Goal: Transaction & Acquisition: Purchase product/service

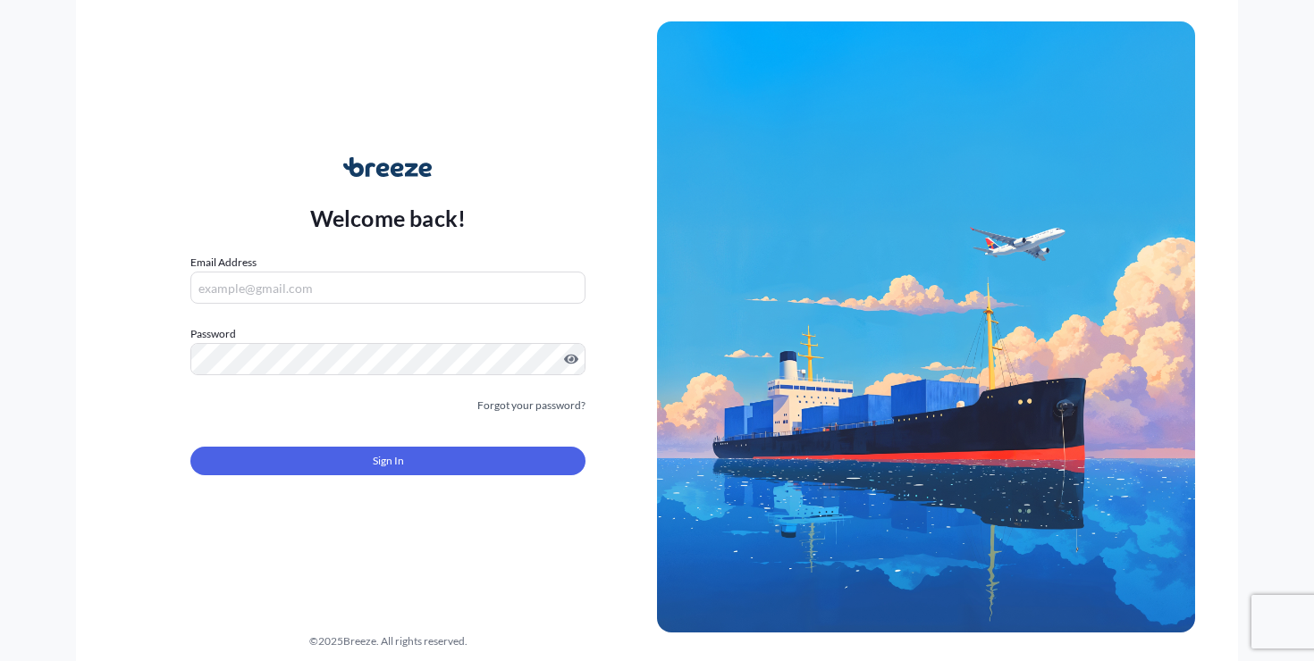
click at [291, 290] on input "Email Address" at bounding box center [387, 288] width 395 height 32
type input "[PERSON_NAME][EMAIL_ADDRESS][DOMAIN_NAME]"
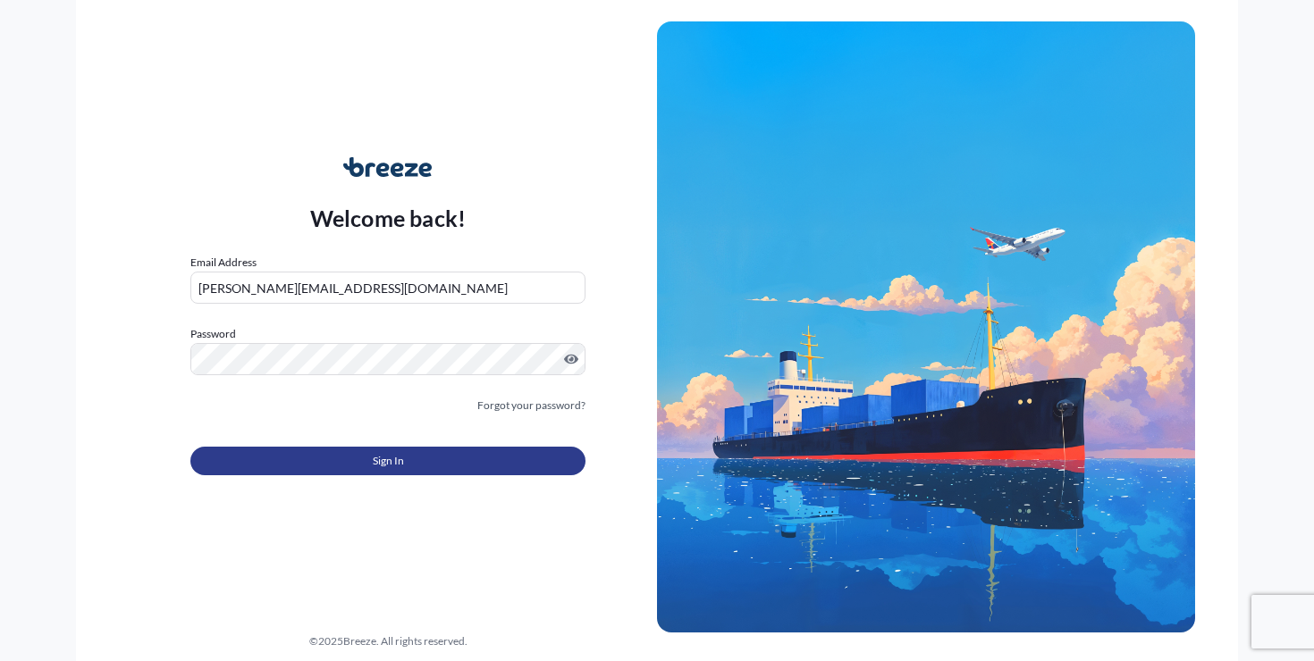
click at [331, 454] on button "Sign In" at bounding box center [387, 461] width 395 height 29
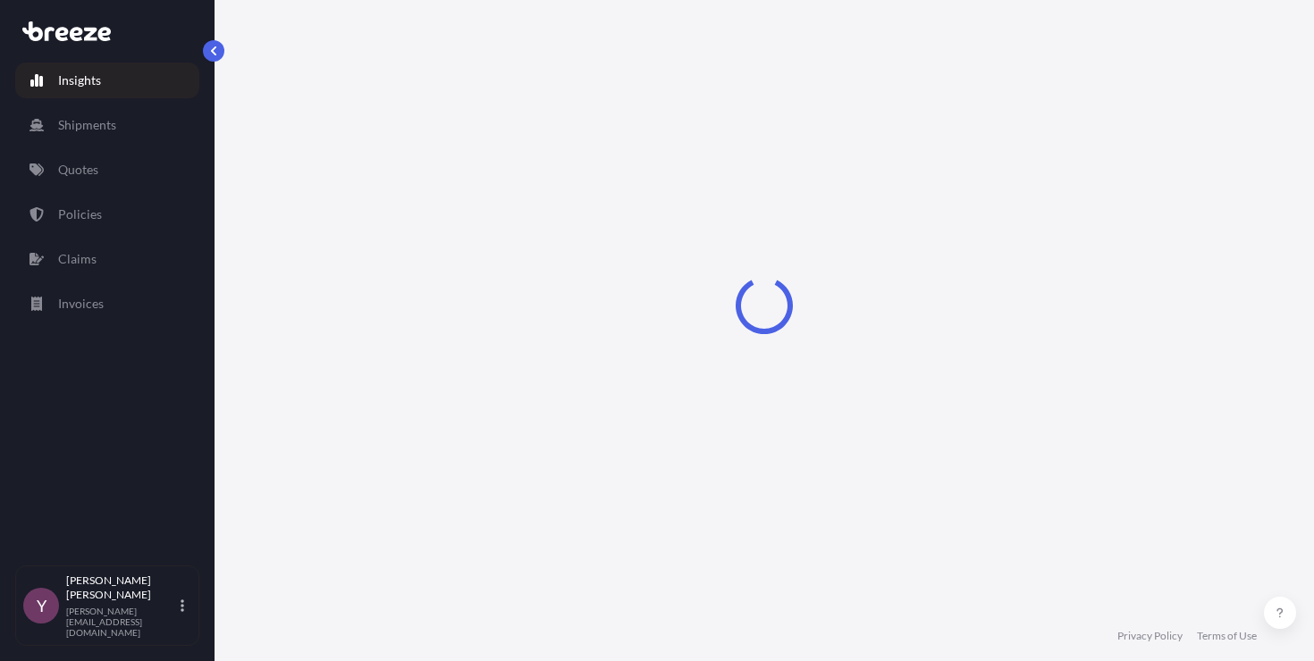
select select "2025"
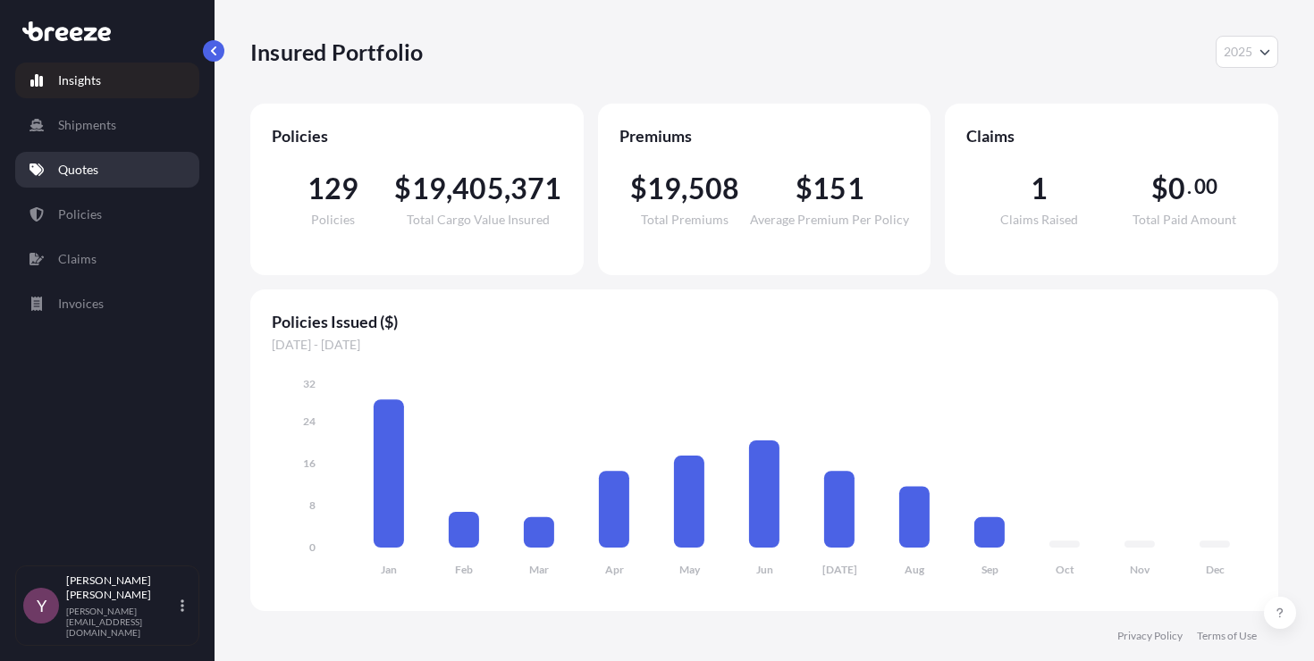
click at [81, 179] on link "Quotes" at bounding box center [107, 170] width 184 height 36
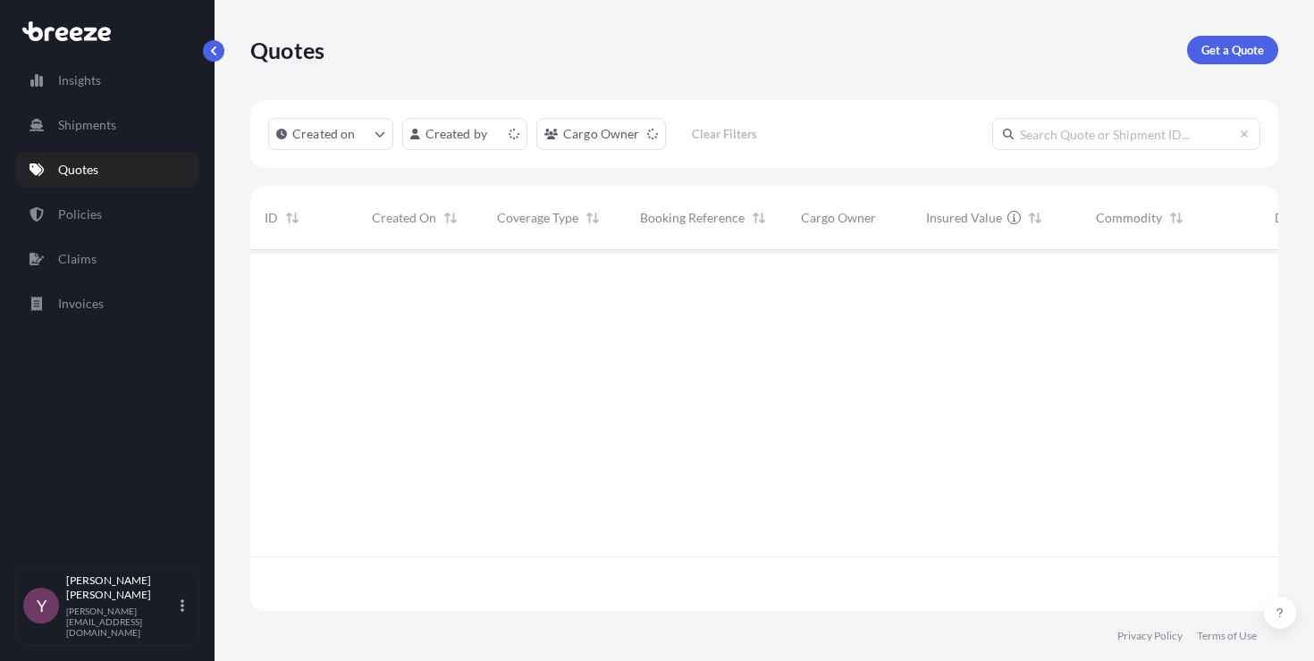
scroll to position [357, 1014]
click at [1212, 57] on p "Get a Quote" at bounding box center [1232, 50] width 63 height 18
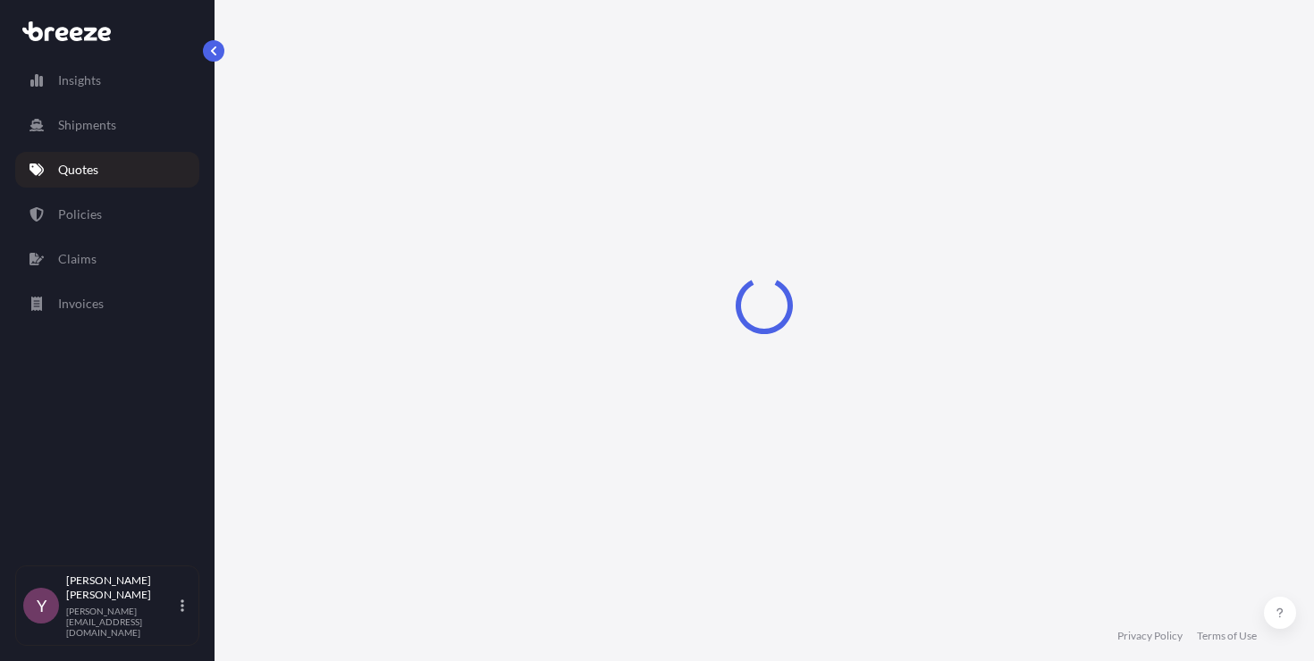
select select "Sea"
select select "1"
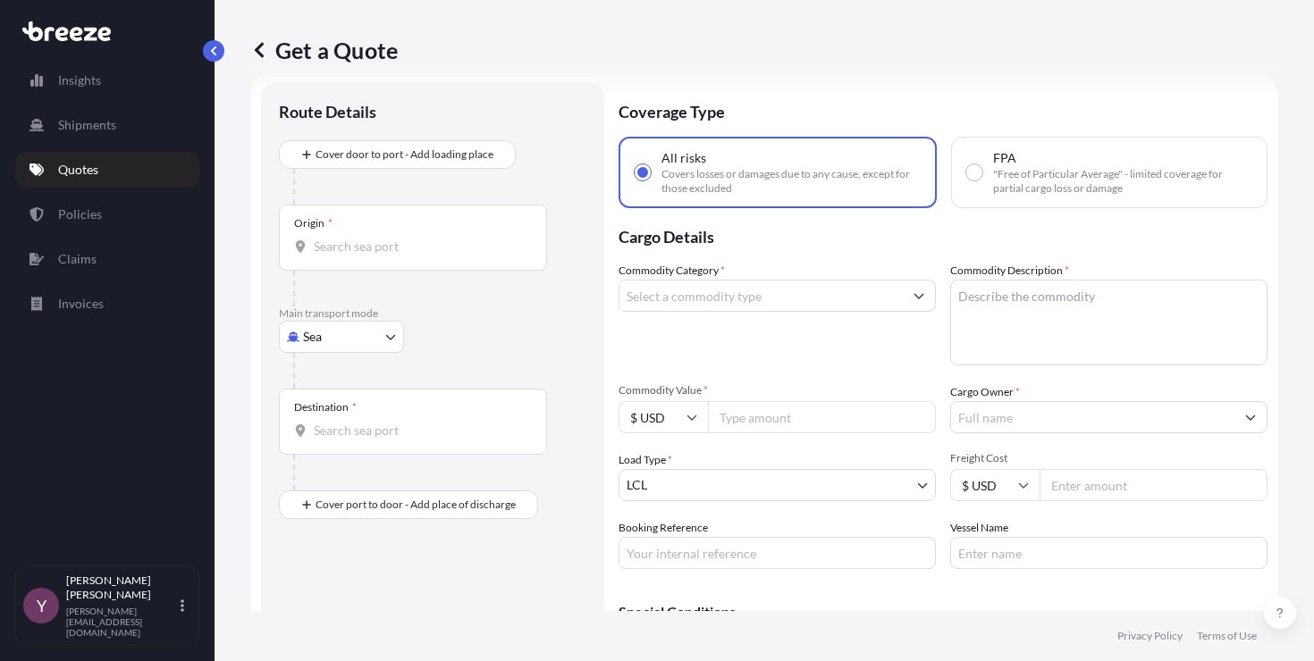
scroll to position [29, 0]
click at [322, 355] on div at bounding box center [439, 370] width 293 height 36
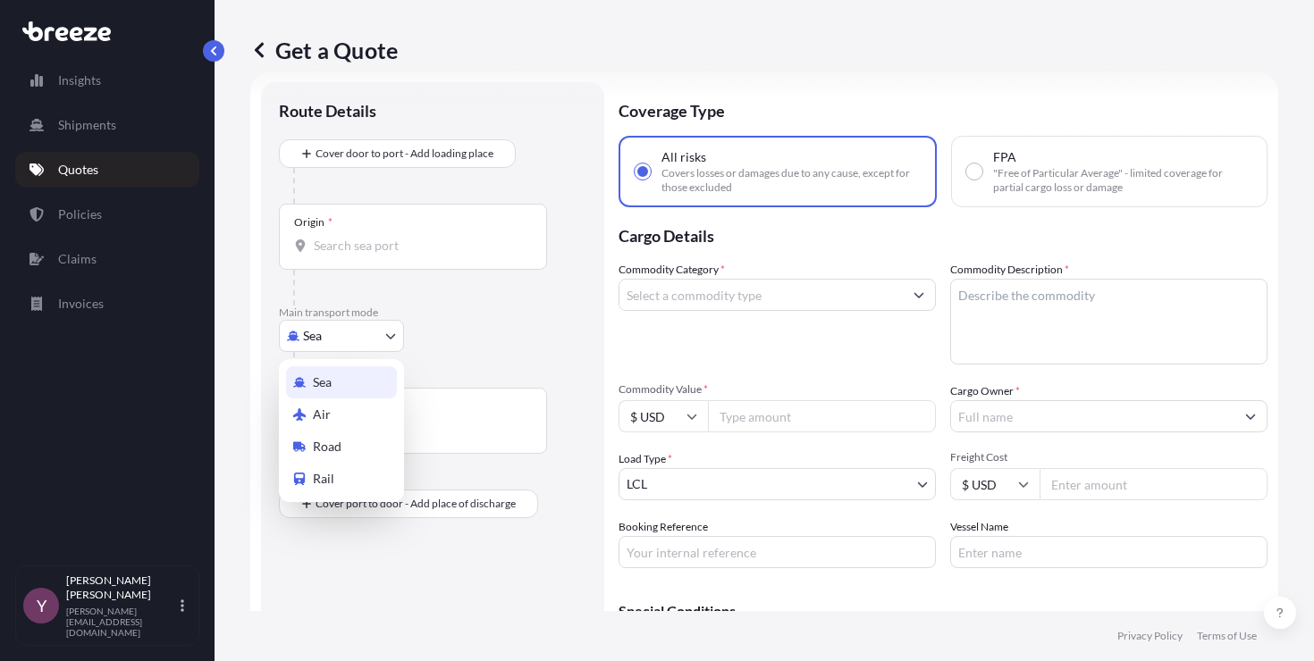
click at [321, 340] on body "Insights Shipments Quotes Policies Claims Invoices Y [PERSON_NAME] [PERSON_NAME…" at bounding box center [657, 330] width 1314 height 661
click at [342, 440] on div "Road" at bounding box center [341, 447] width 111 height 32
select select "Road"
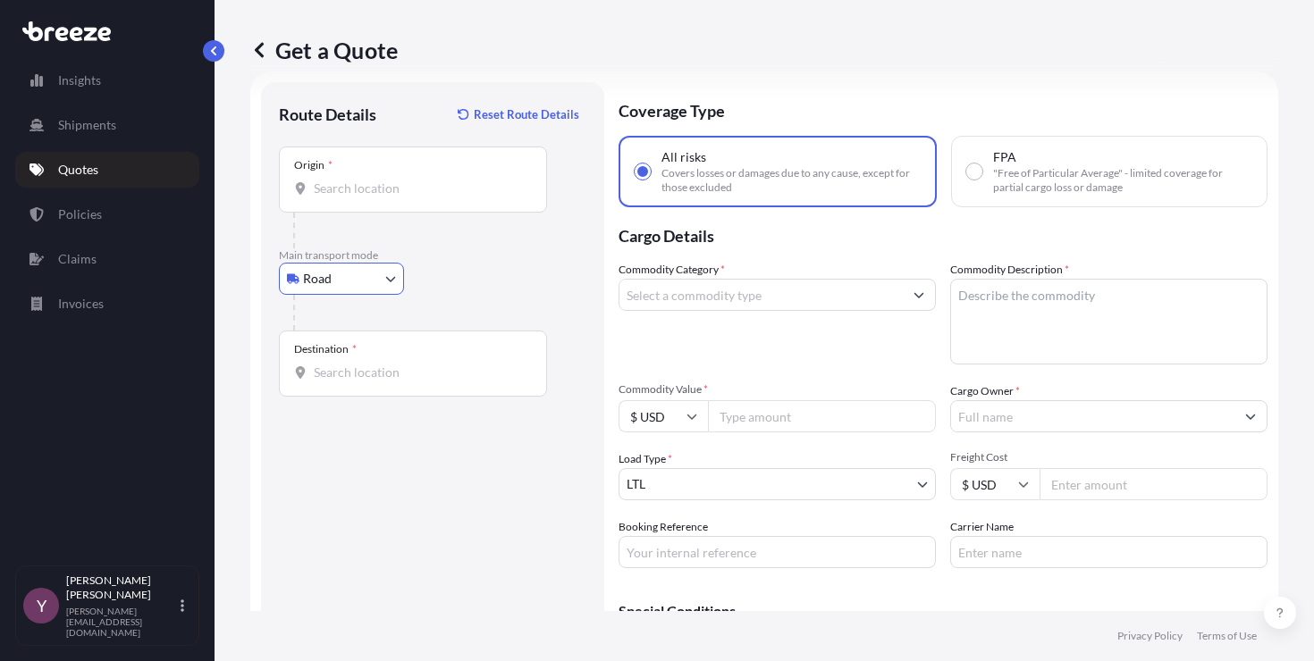
click at [341, 189] on input "Origin *" at bounding box center [419, 189] width 211 height 18
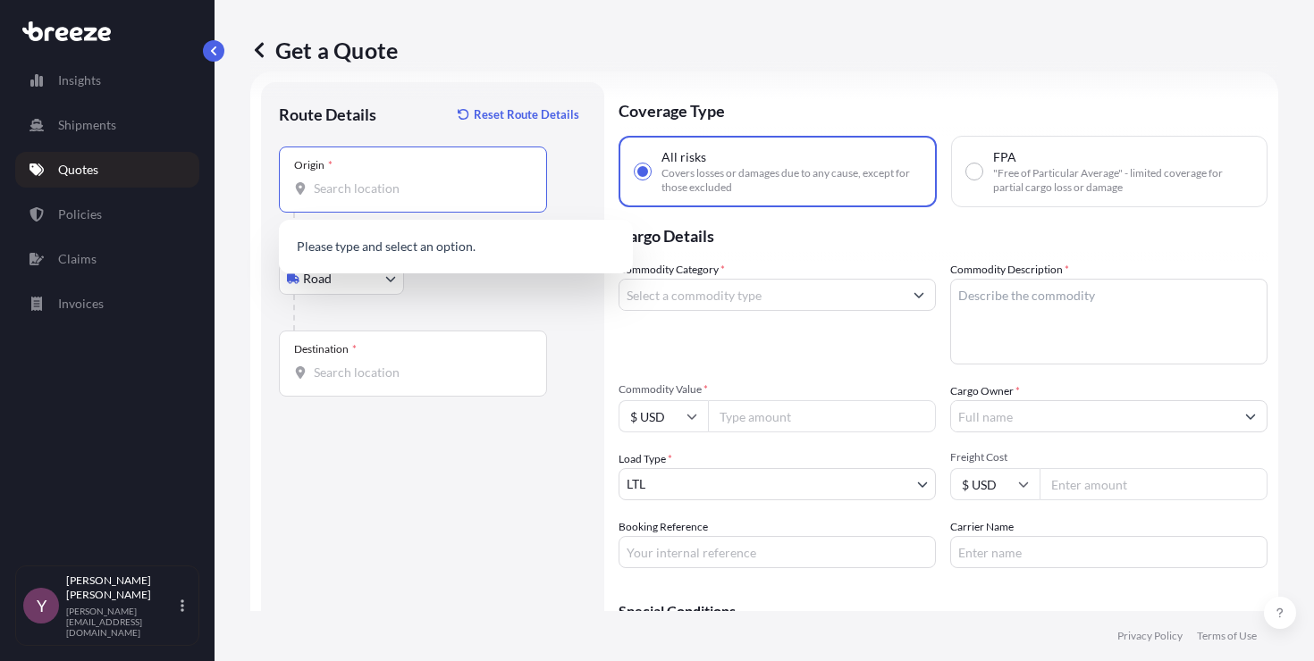
paste input "[STREET_ADDRESS]"
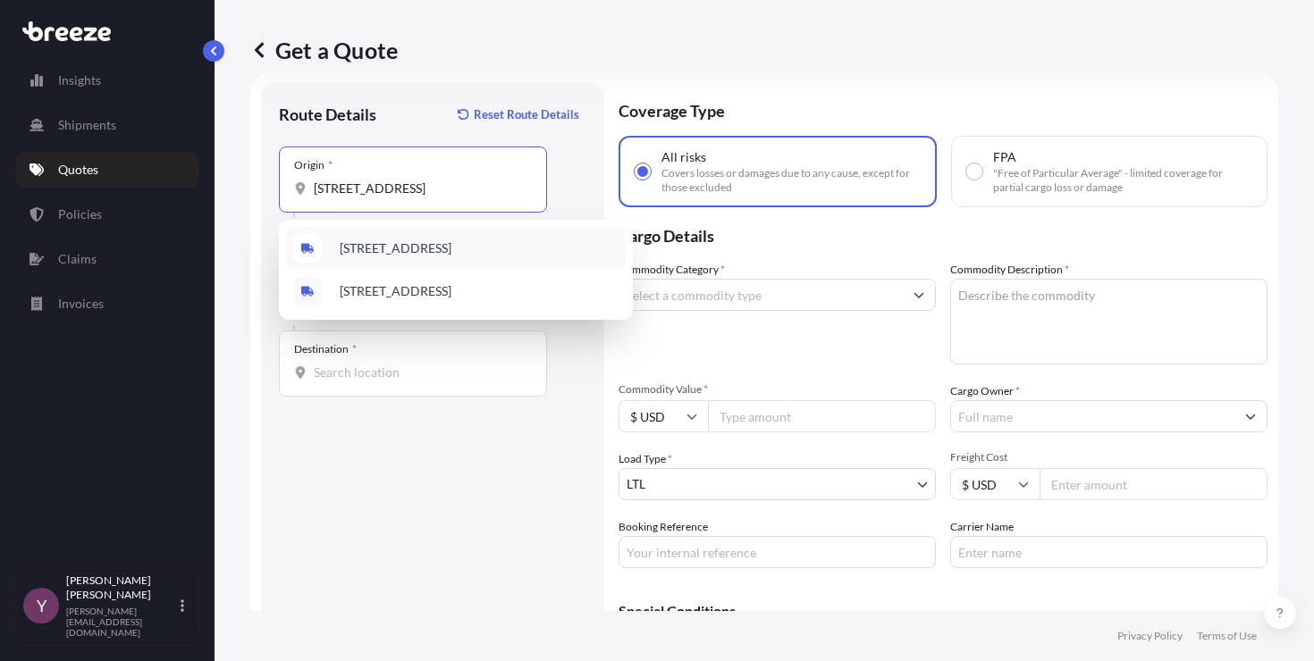
click at [438, 248] on span "[STREET_ADDRESS]" at bounding box center [396, 248] width 112 height 18
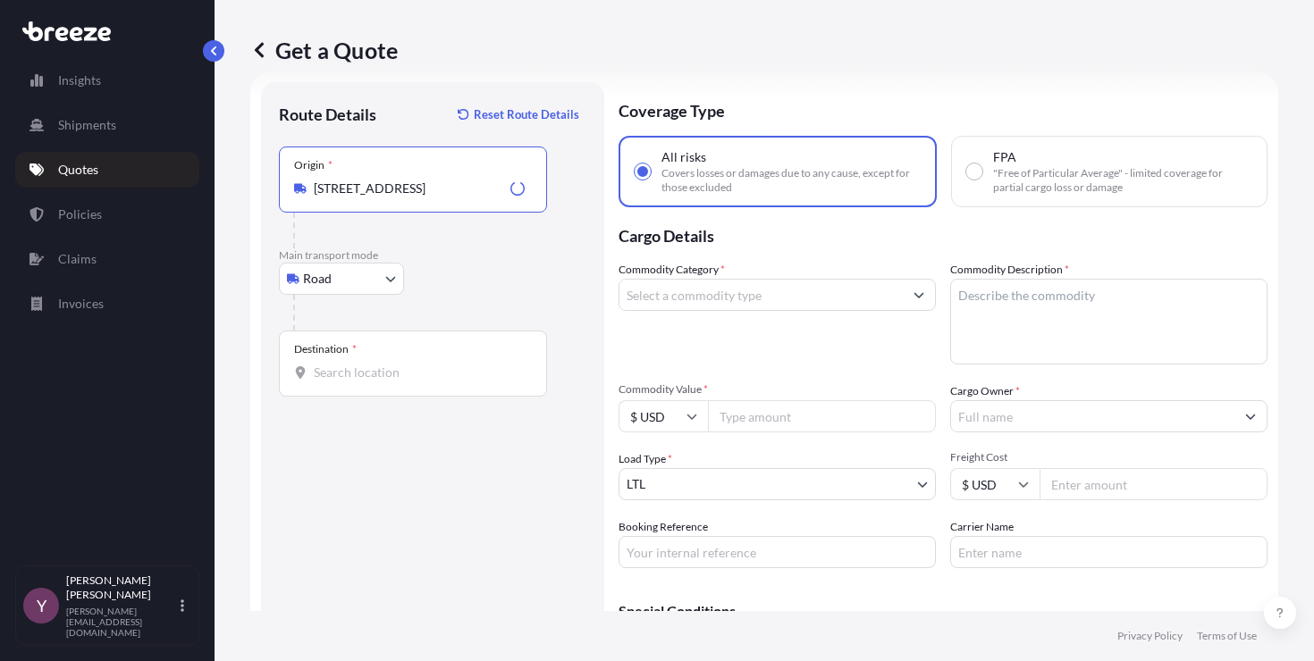
type input "[STREET_ADDRESS]"
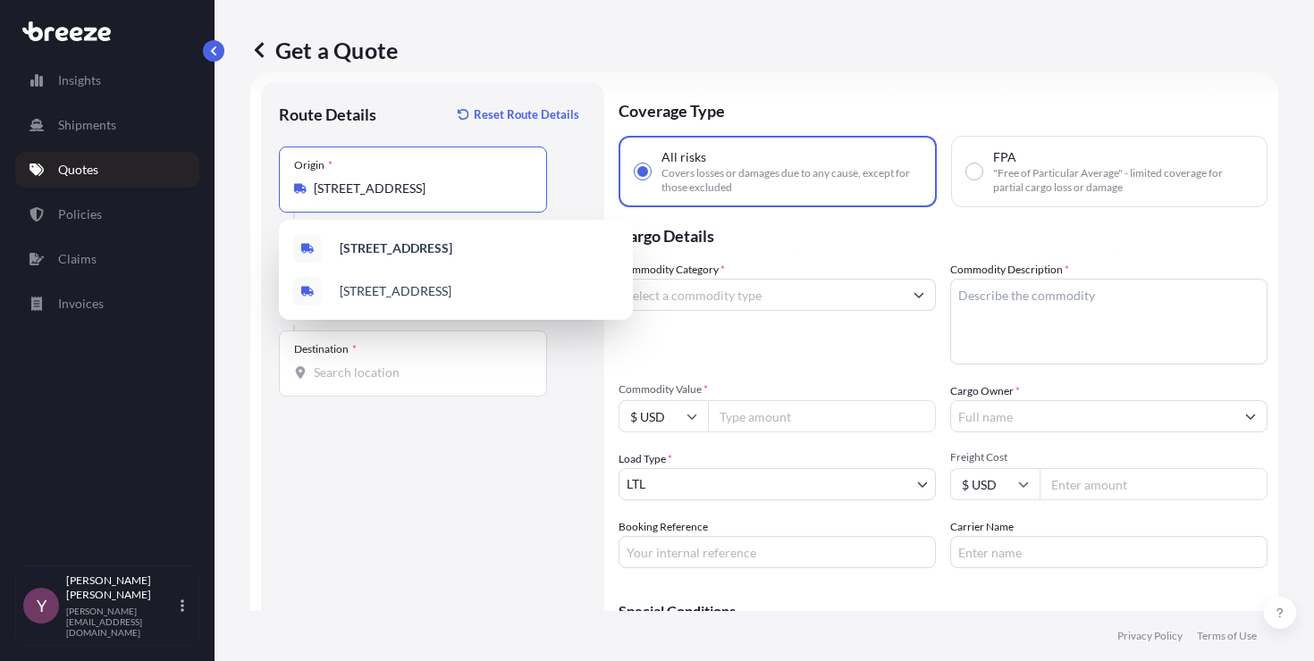
scroll to position [0, 0]
click at [452, 245] on b "[STREET_ADDRESS]" at bounding box center [396, 247] width 113 height 15
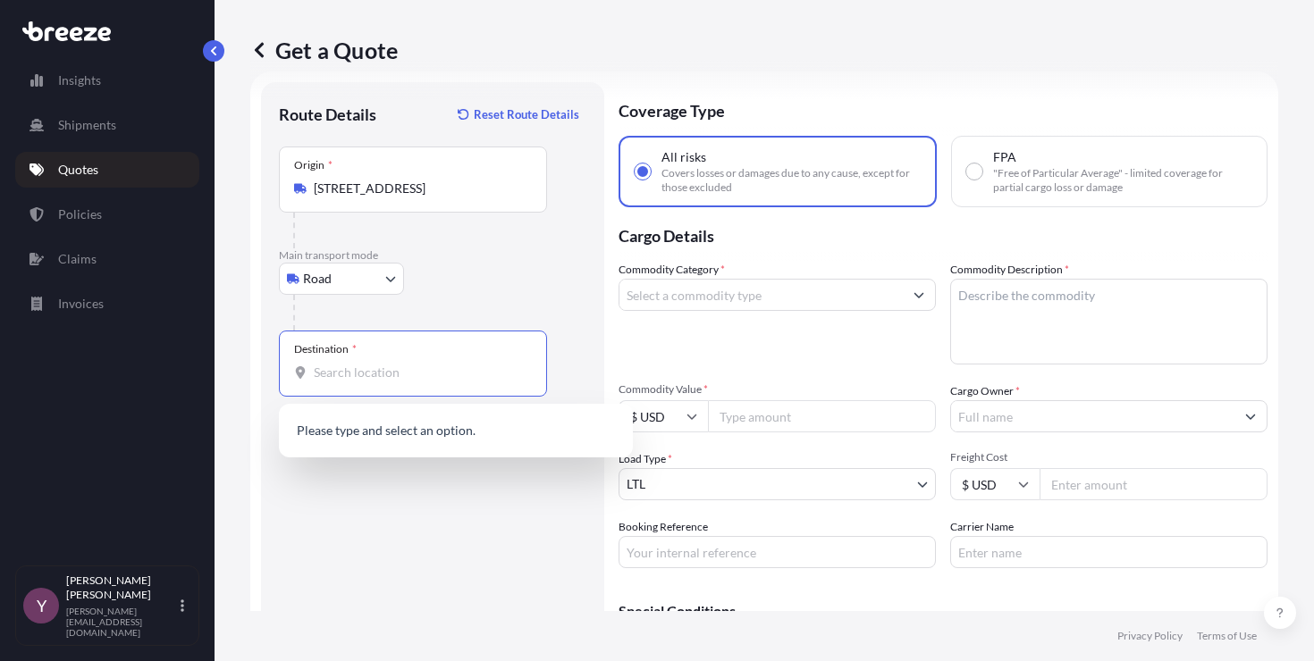
click at [413, 377] on input "Destination *" at bounding box center [419, 373] width 211 height 18
paste input "[STREET_ADDRESS]"
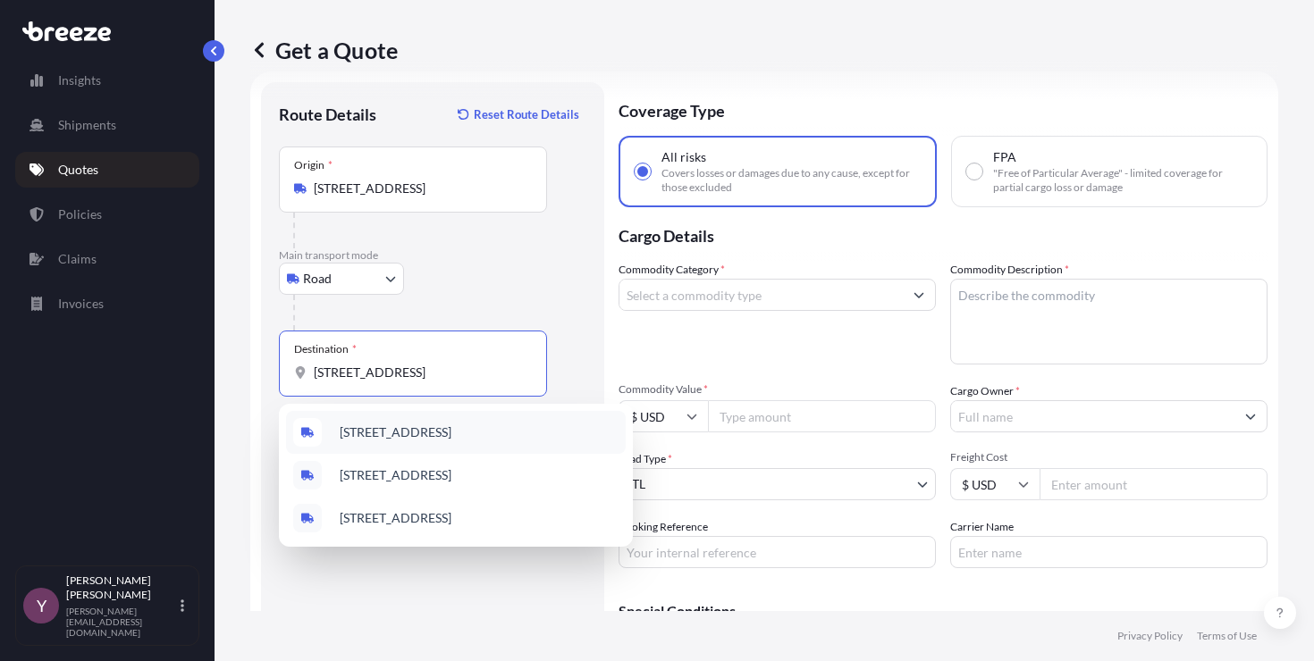
click at [404, 428] on span "[STREET_ADDRESS]" at bounding box center [396, 433] width 112 height 18
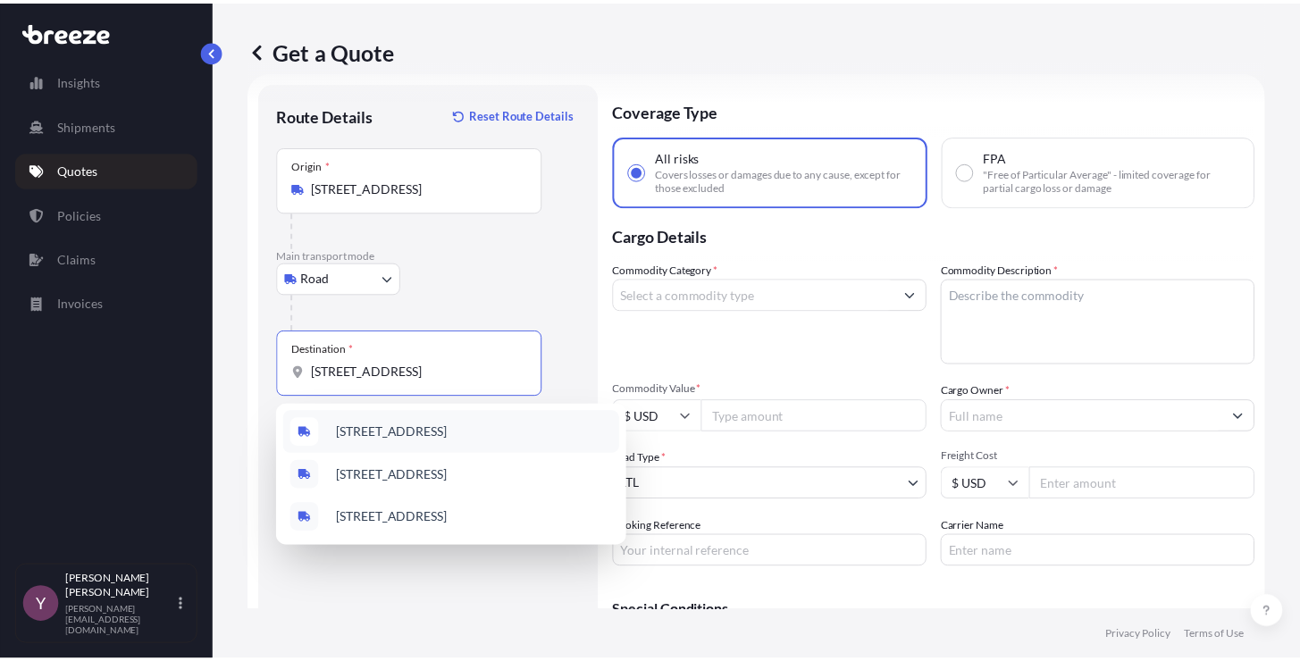
scroll to position [0, 77]
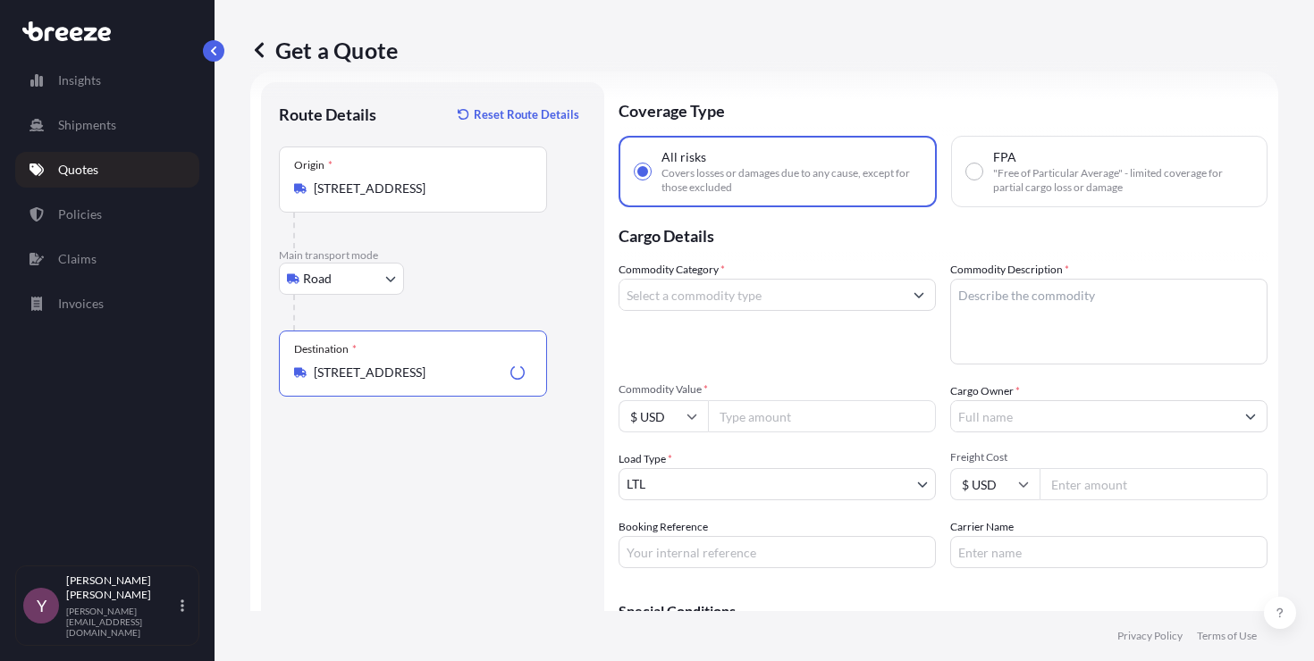
type input "[STREET_ADDRESS]"
click at [754, 299] on input "Commodity Category *" at bounding box center [760, 295] width 283 height 32
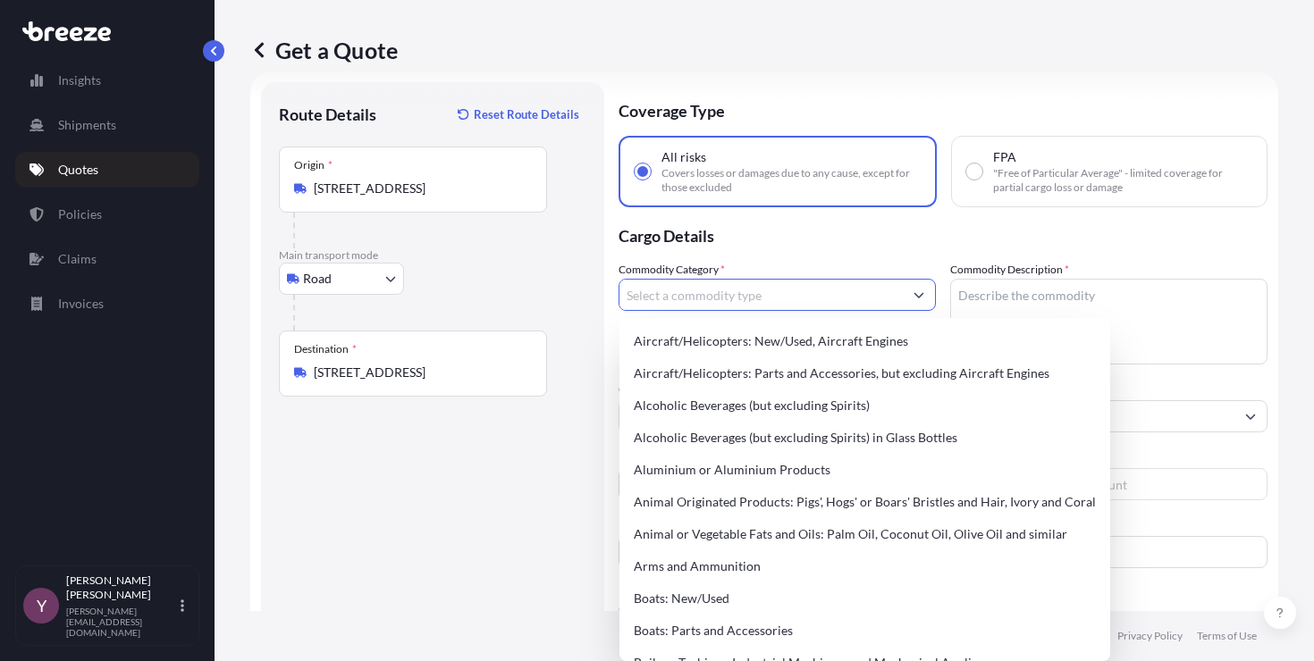
scroll to position [0, 0]
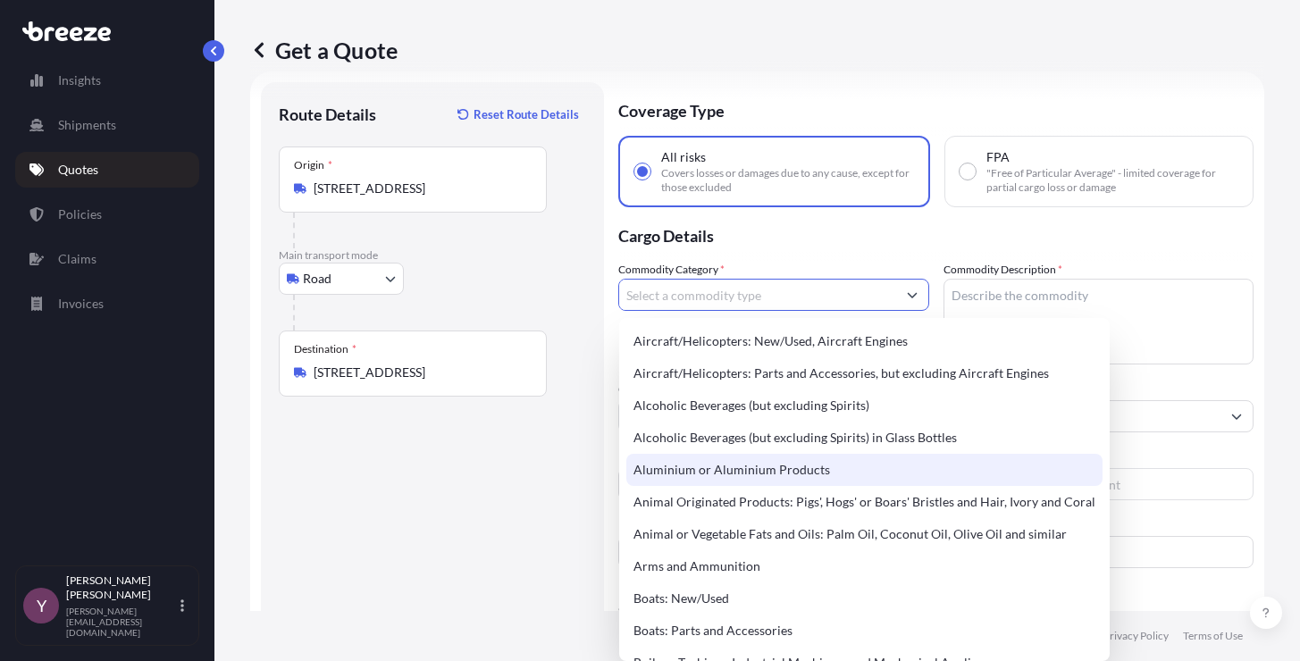
click at [749, 472] on div "Aluminium or Aluminium Products" at bounding box center [864, 470] width 476 height 32
type input "Aluminium or Aluminium Products"
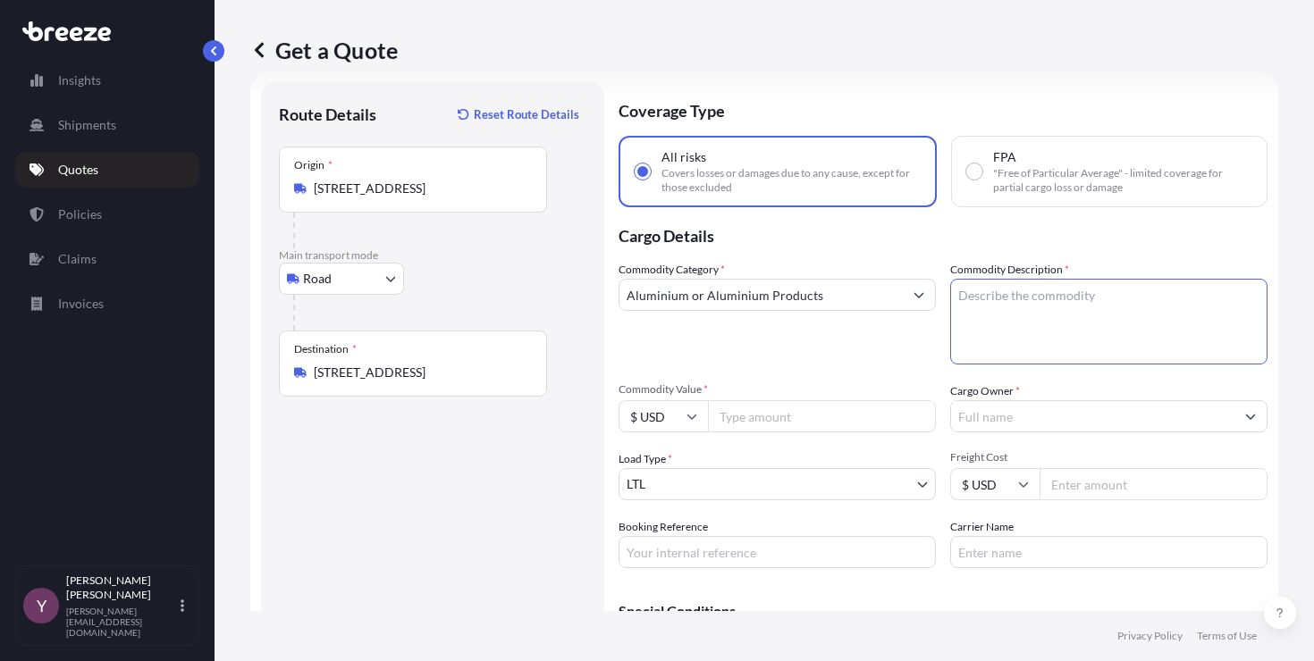
click at [994, 327] on textarea "Commodity Description *" at bounding box center [1108, 322] width 317 height 86
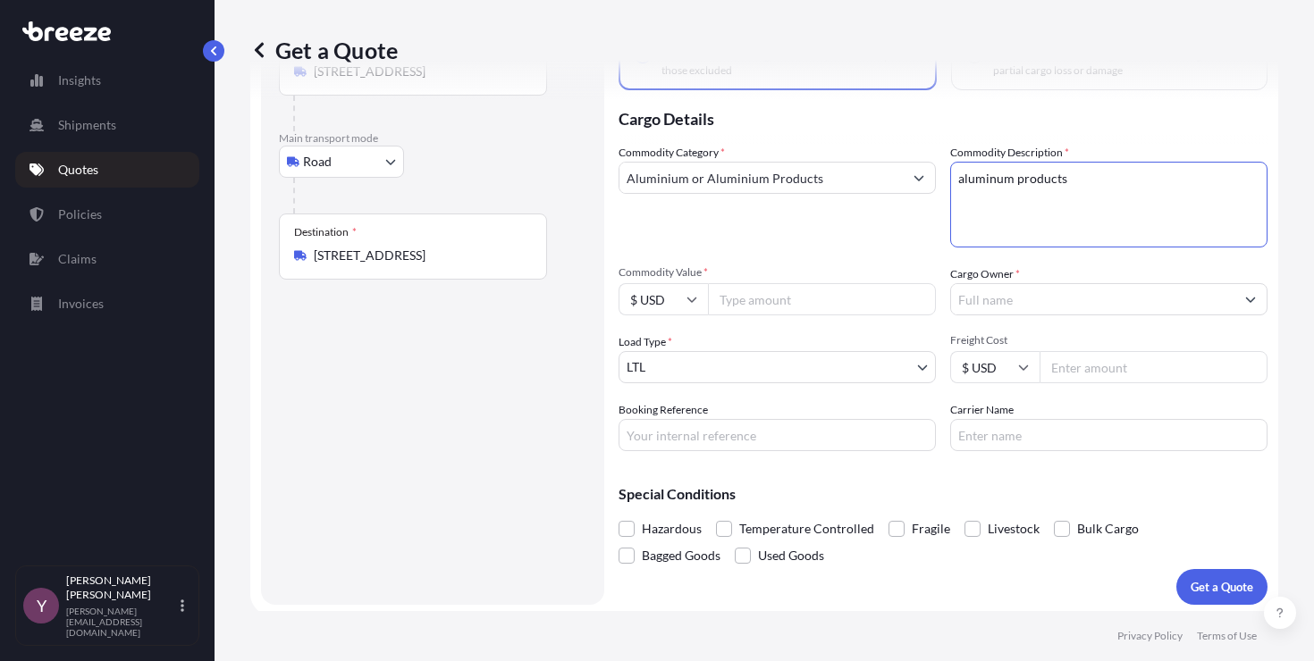
scroll to position [150, 0]
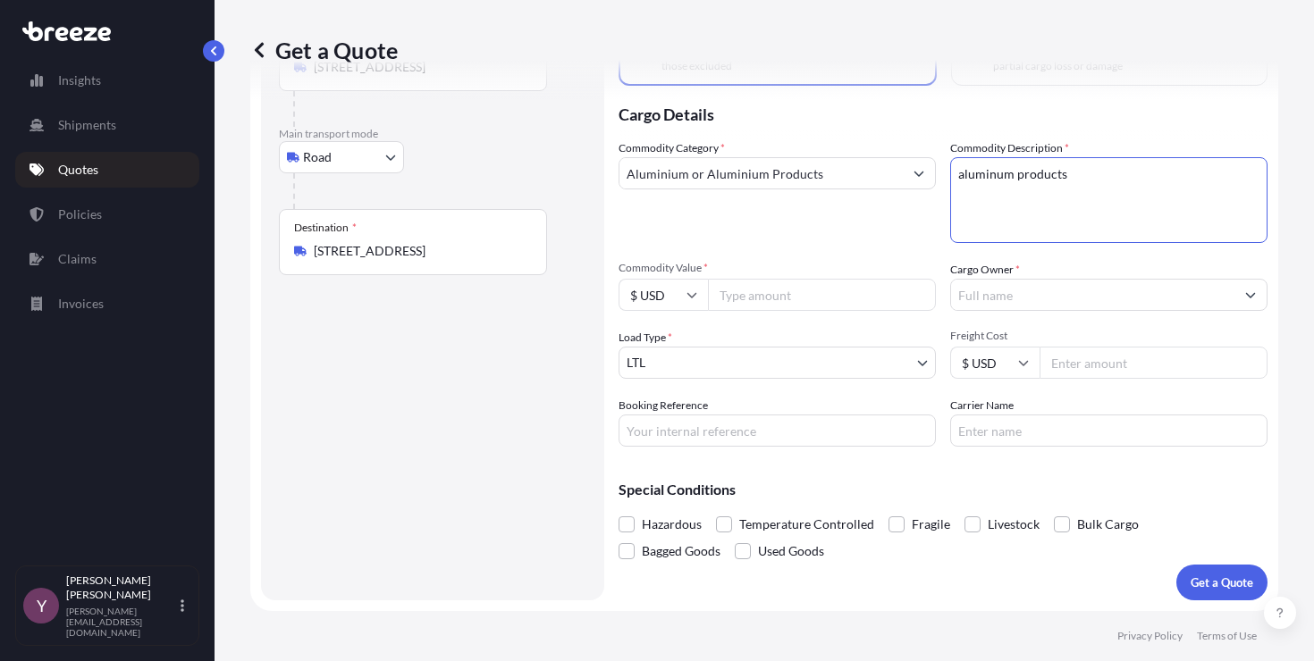
type textarea "aluminum products"
click at [756, 294] on input "Commodity Value *" at bounding box center [822, 295] width 228 height 32
paste input "37"
click at [734, 296] on input "37000" at bounding box center [822, 295] width 228 height 32
type input "37000"
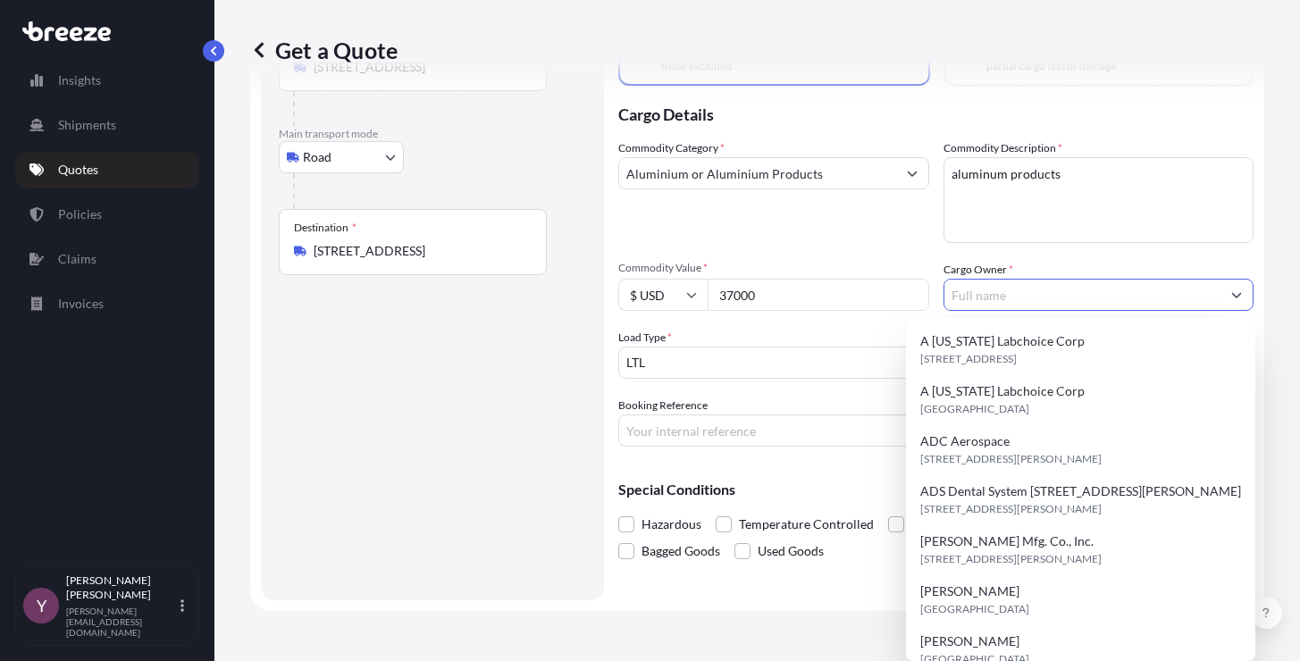
click at [982, 307] on input "Cargo Owner *" at bounding box center [1083, 295] width 277 height 32
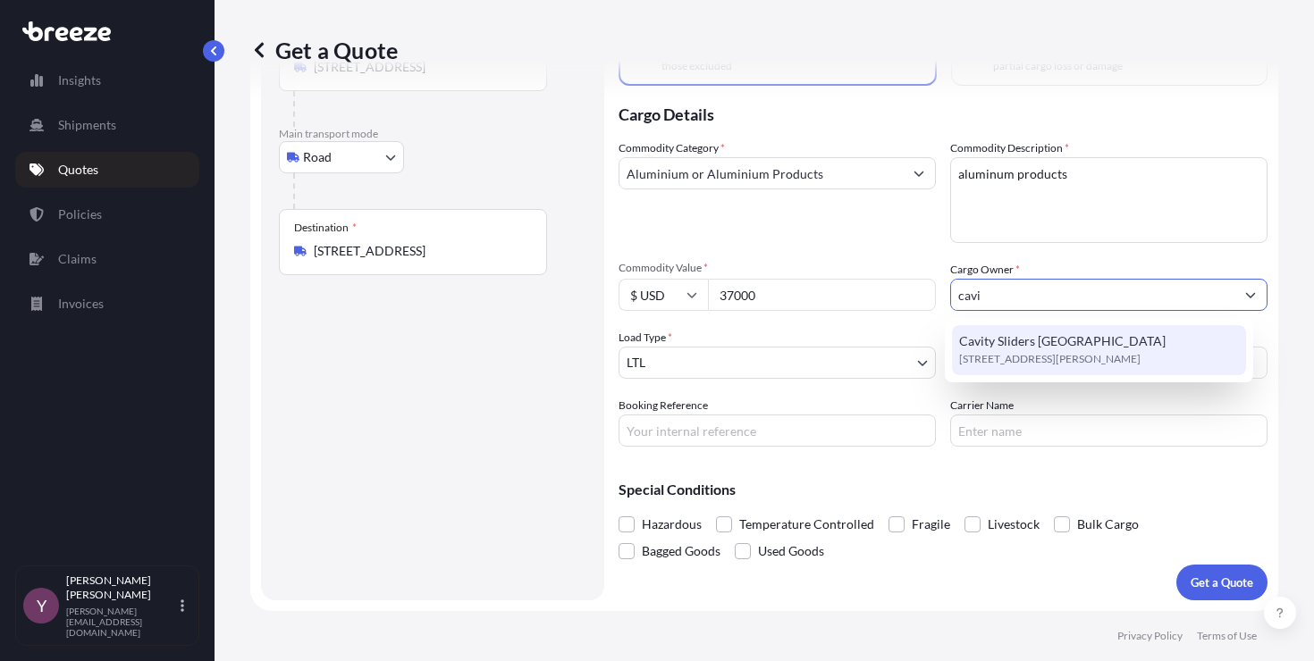
click at [995, 352] on span "[STREET_ADDRESS][PERSON_NAME]" at bounding box center [1049, 359] width 181 height 18
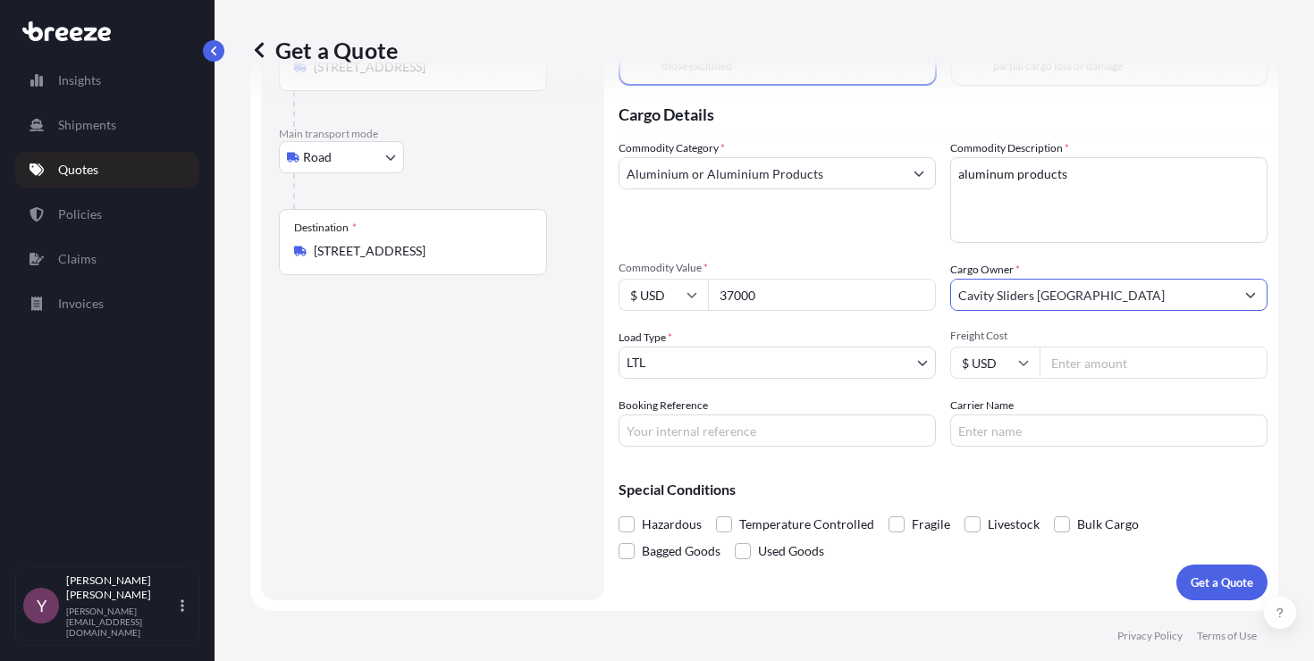
type input "Cavity Sliders [GEOGRAPHIC_DATA]"
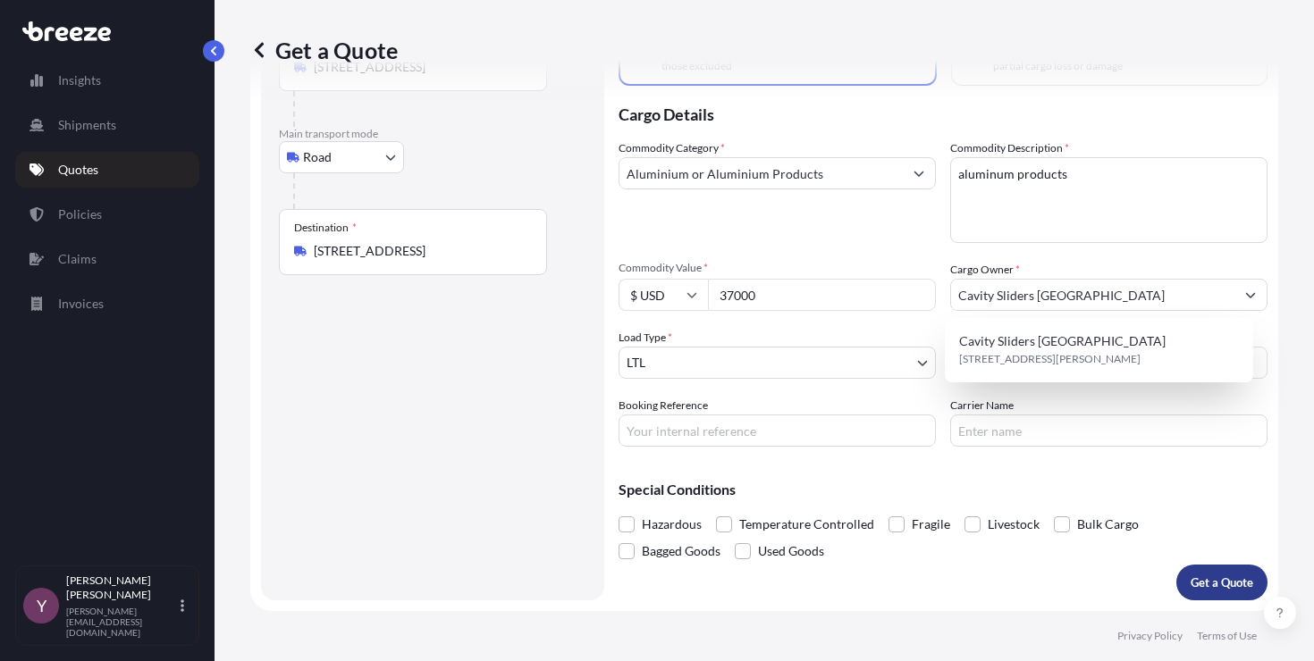
click at [1207, 584] on p "Get a Quote" at bounding box center [1221, 583] width 63 height 18
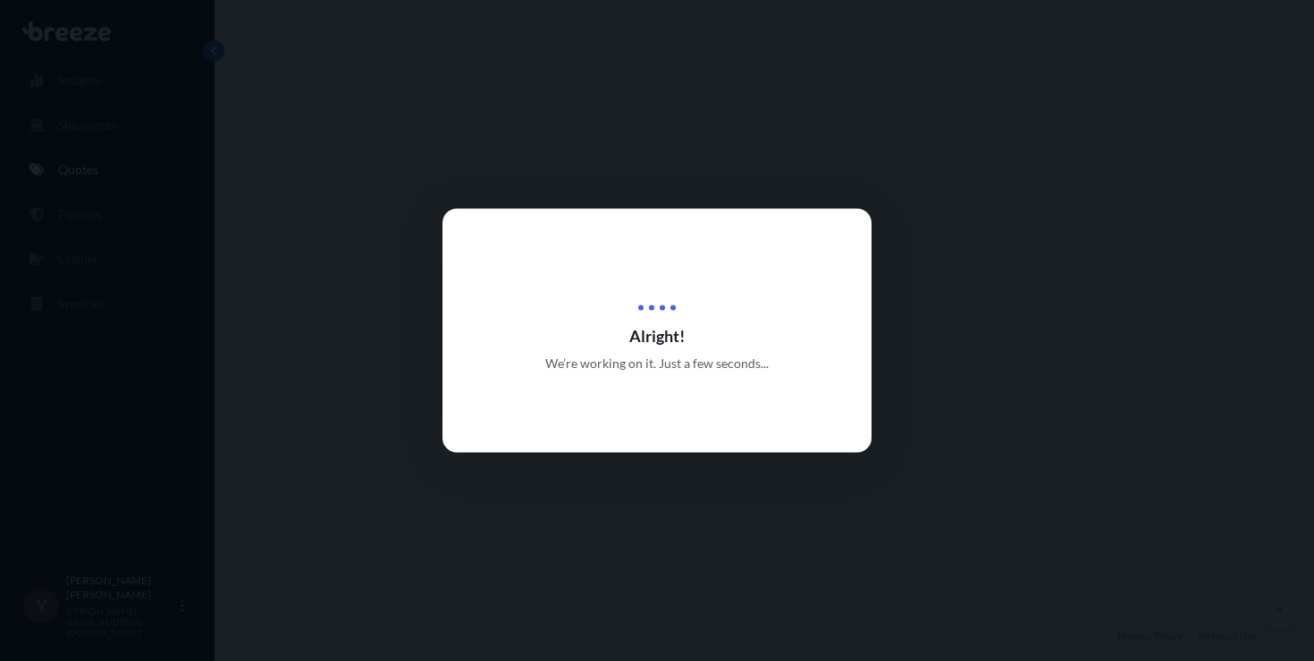
select select "Road"
select select "1"
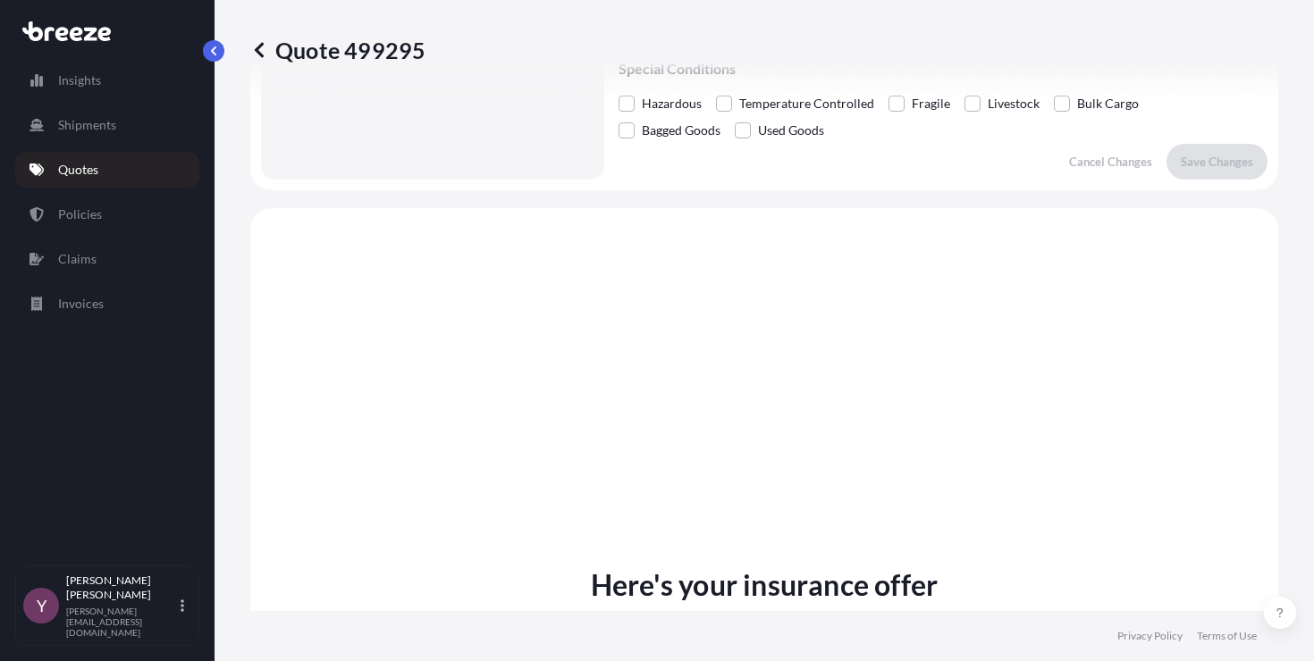
scroll to position [690, 0]
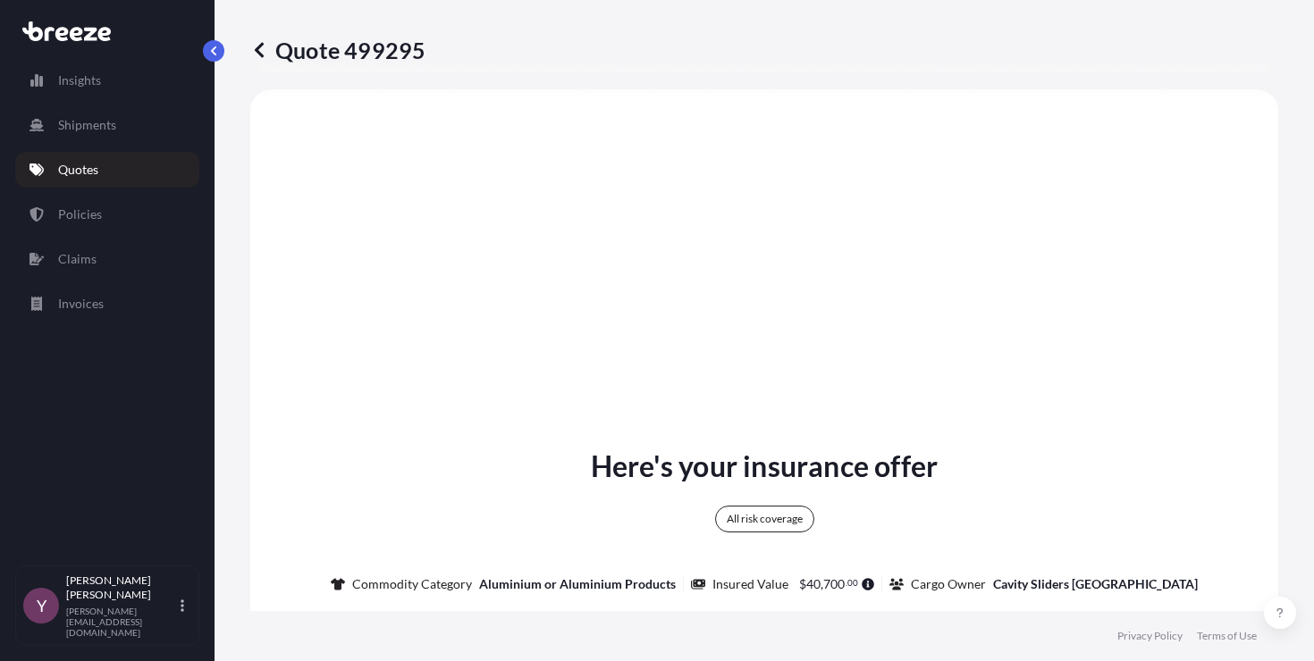
click at [378, 45] on p "Quote 499295" at bounding box center [337, 50] width 175 height 29
copy p "499295"
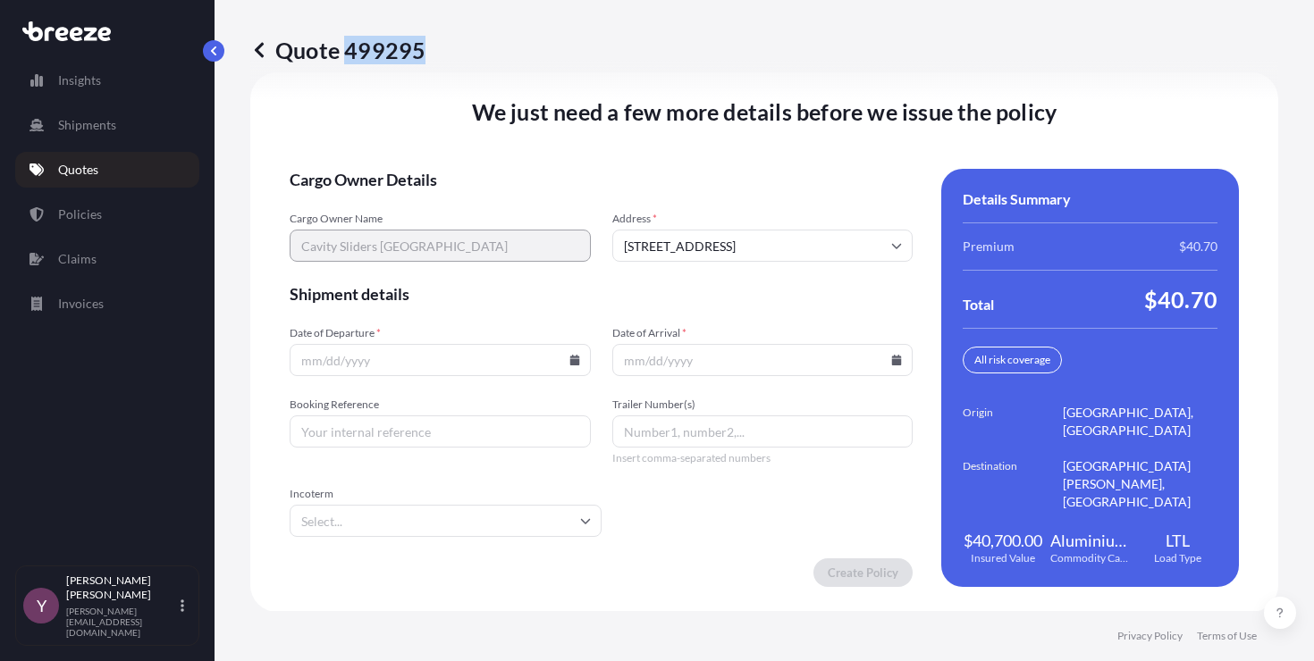
scroll to position [2524, 0]
click at [434, 360] on input "Date of Departure *" at bounding box center [440, 359] width 301 height 32
click at [577, 350] on input "Date of Departure *" at bounding box center [440, 359] width 301 height 32
click at [569, 356] on icon at bounding box center [574, 359] width 10 height 11
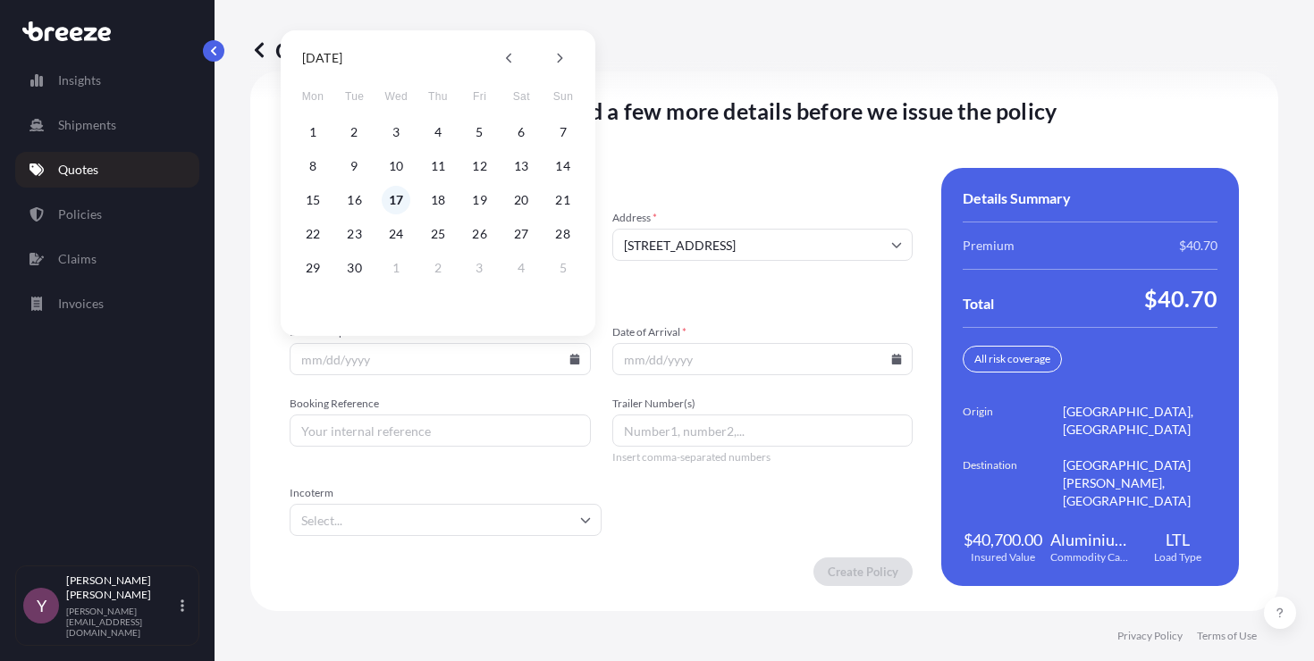
click at [403, 206] on button "17" at bounding box center [396, 200] width 29 height 29
type input "[DATE]"
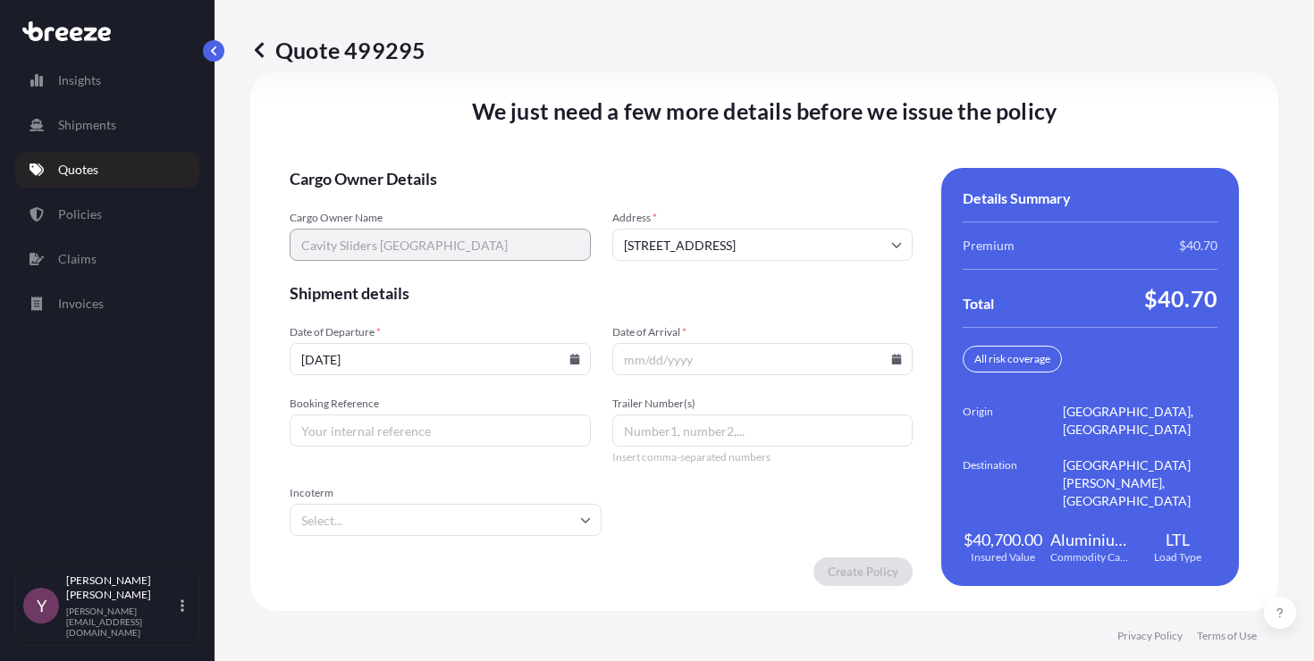
click at [898, 362] on input "Date of Arrival *" at bounding box center [762, 359] width 301 height 32
click at [892, 364] on icon at bounding box center [897, 359] width 10 height 11
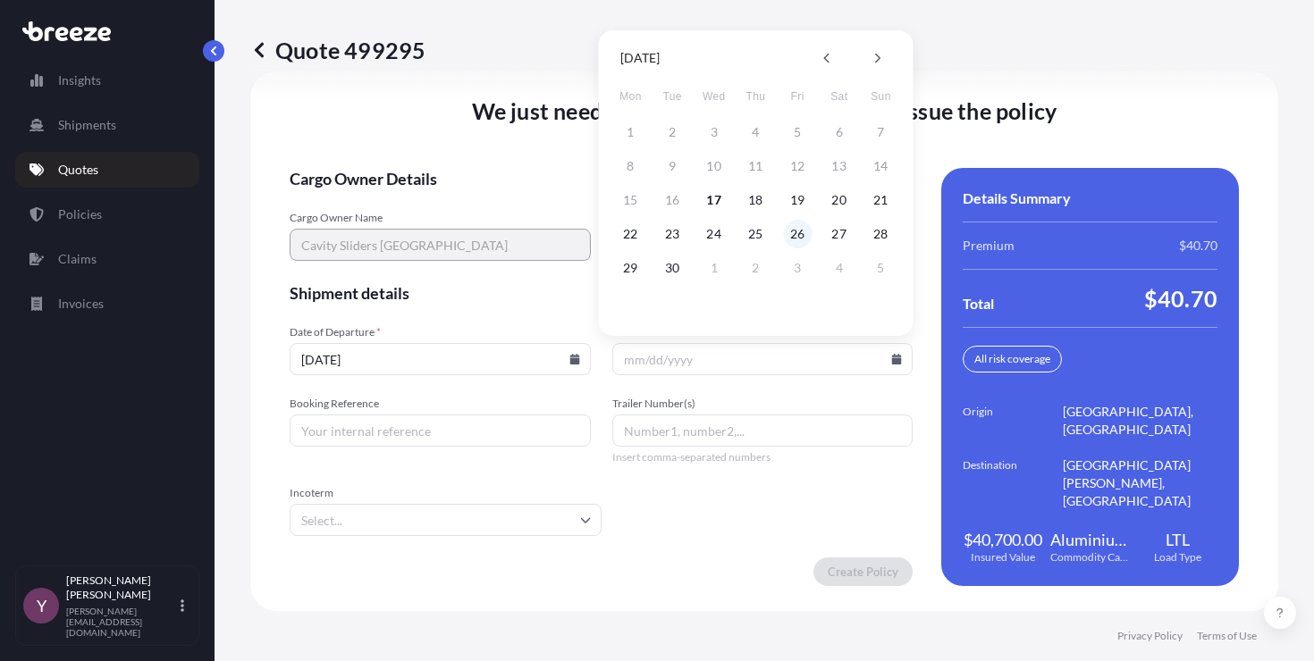
click at [797, 237] on button "26" at bounding box center [797, 234] width 29 height 29
type input "[DATE]"
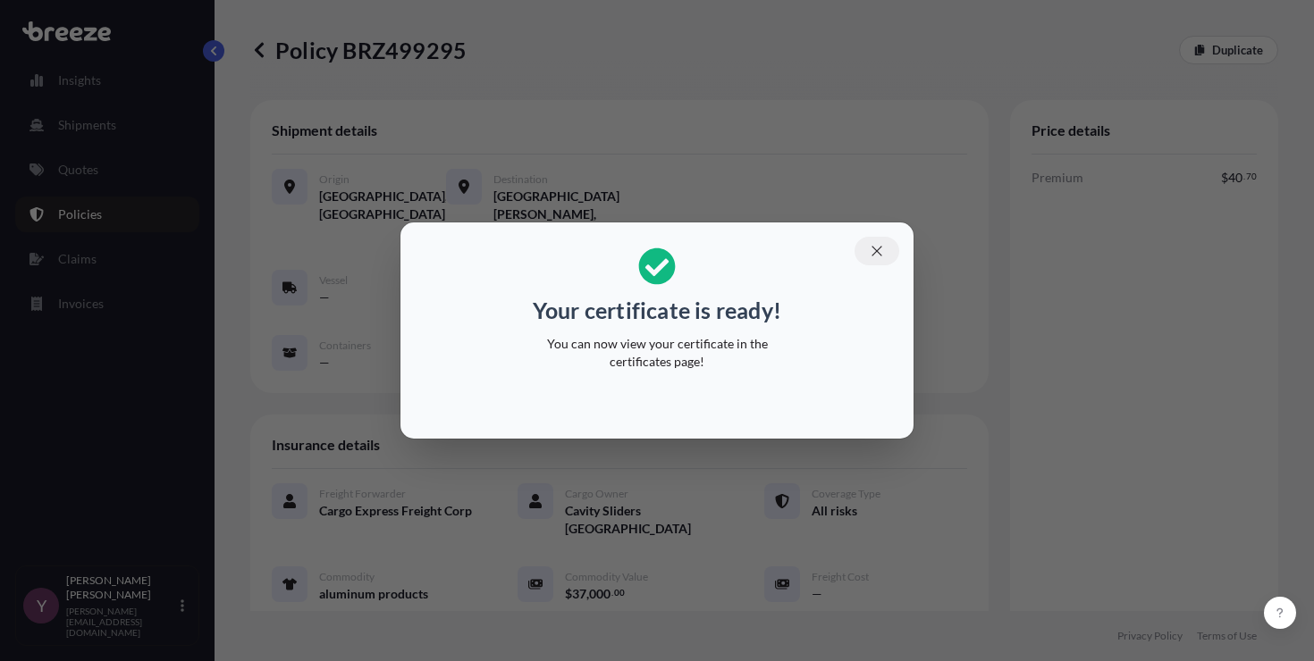
click at [873, 246] on icon "button" at bounding box center [877, 251] width 16 height 16
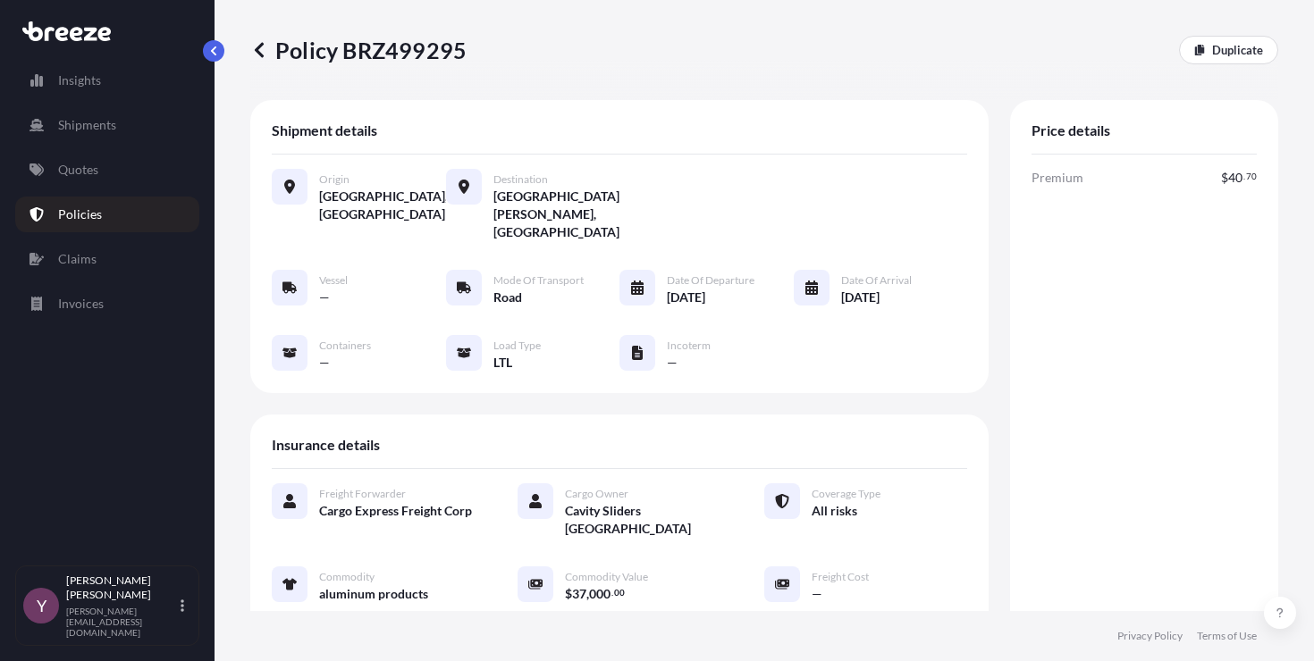
click at [428, 55] on p "Policy BRZ499295" at bounding box center [358, 50] width 216 height 29
copy p "BRZ499295"
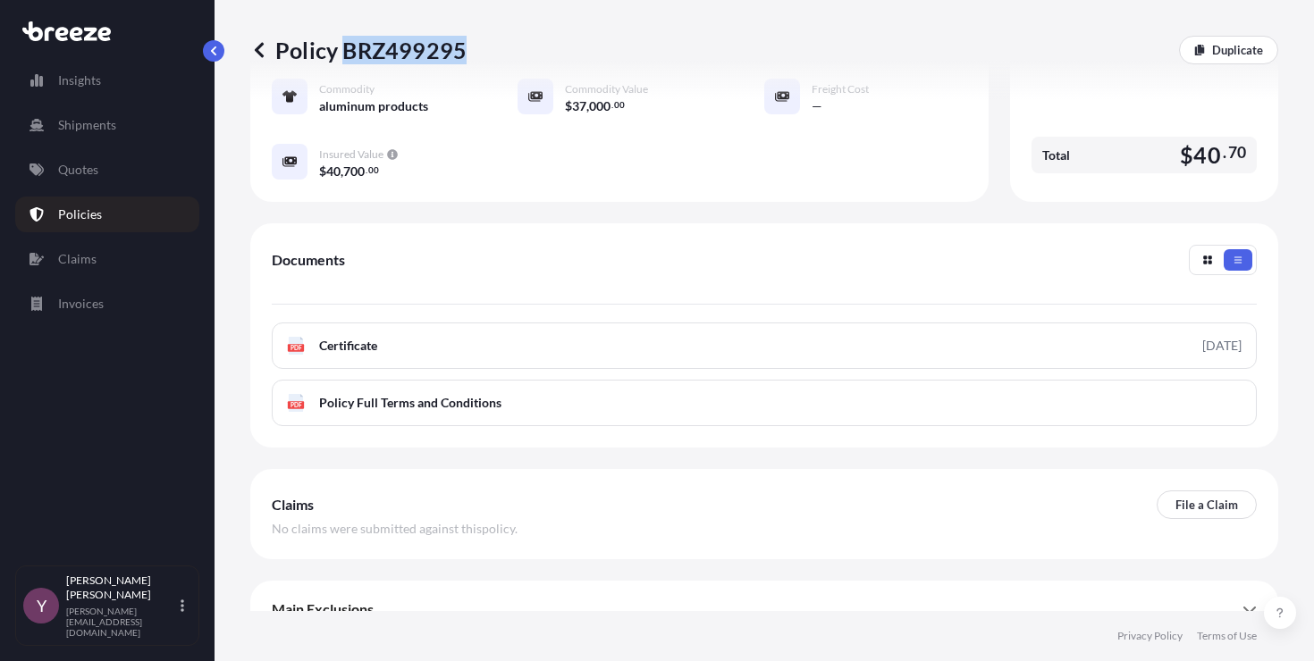
scroll to position [490, 0]
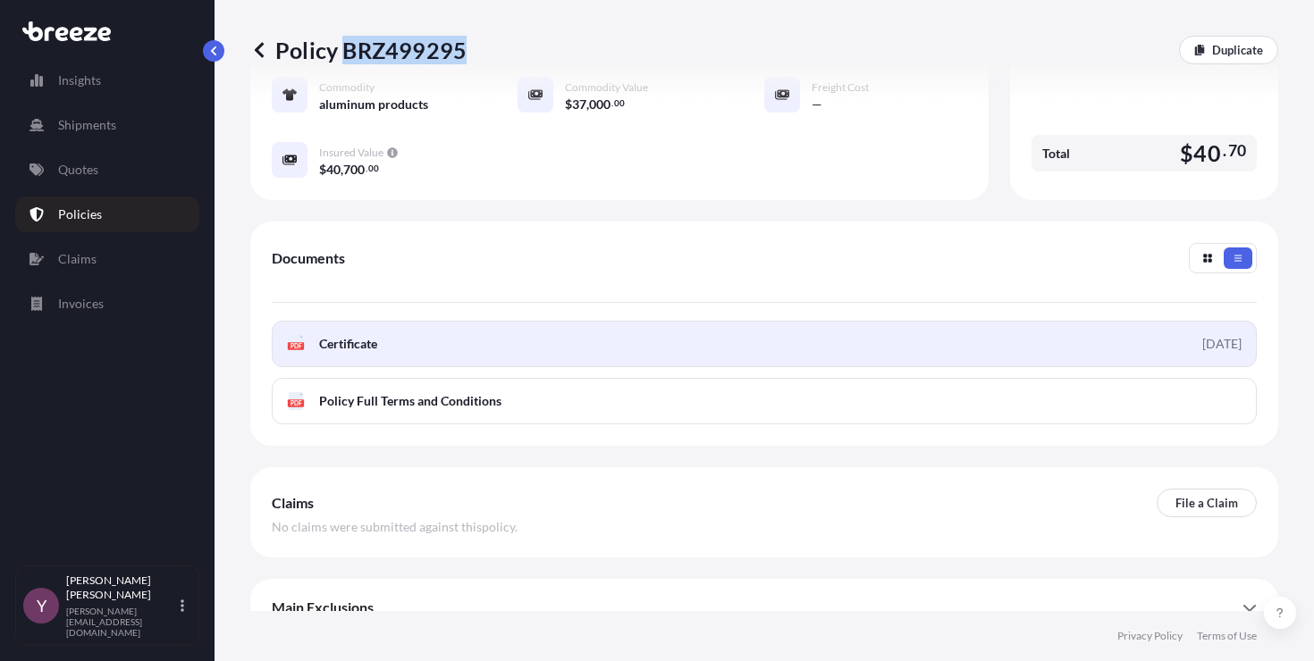
click at [434, 333] on link "PDF Certificate [DATE]" at bounding box center [764, 344] width 985 height 46
